Goal: Obtain resource: Obtain resource

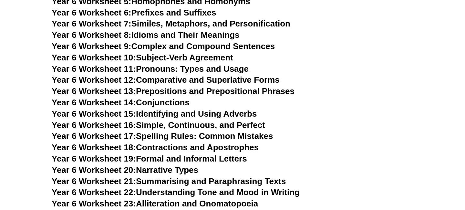
scroll to position [3504, 0]
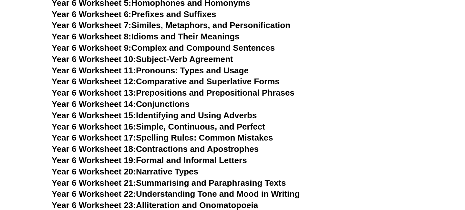
click at [317, 121] on h3 "Year 6 Worksheet 16: Simple, Continuous, and Perfect" at bounding box center [233, 126] width 362 height 11
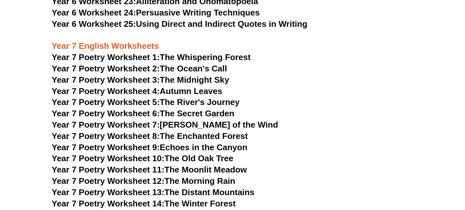
scroll to position [3707, 0]
click at [265, 109] on h3 "Year 7 Poetry Worksheet 6: The Secret Garden" at bounding box center [233, 114] width 362 height 11
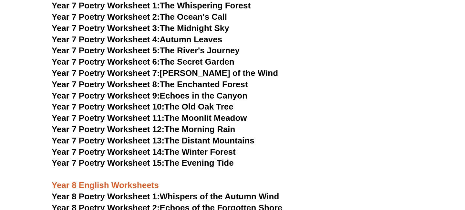
scroll to position [3559, 0]
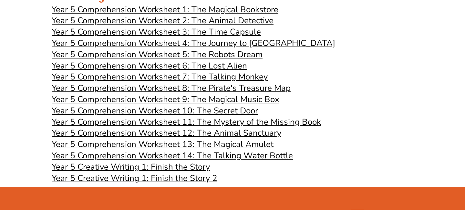
scroll to position [1536, 0]
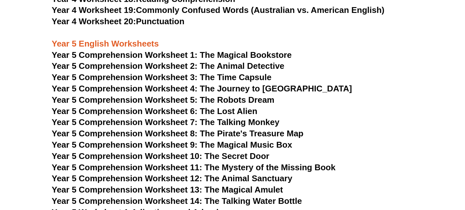
scroll to position [2722, 0]
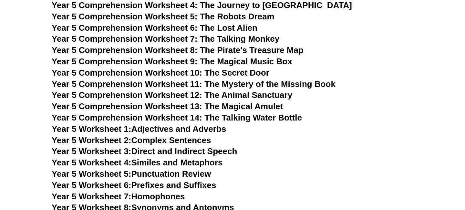
scroll to position [2829, 0]
